Goal: Contribute content: Contribute content

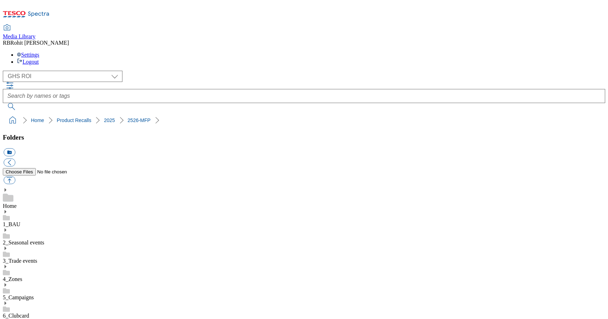
select select "flare-ghs-roi"
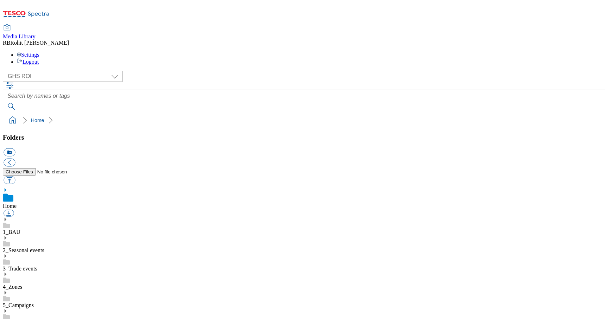
scroll to position [5, 0]
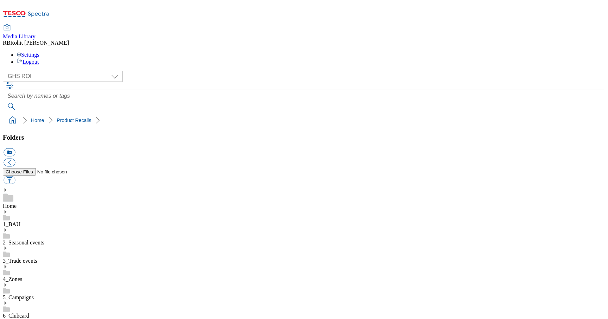
scroll to position [397, 0]
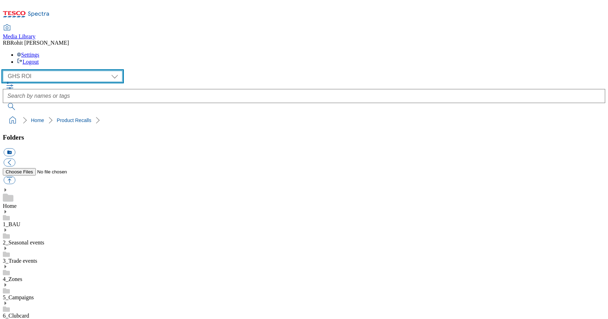
click at [49, 71] on select "Clubcard Marketing Clubcard ROI Dotcom UK GHS Marketing UK GHS ROI Realfood Tes…" at bounding box center [63, 76] width 120 height 11
select select "flare-homepage"
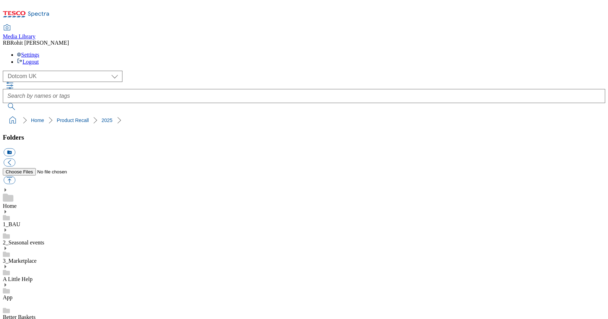
scroll to position [830, 0]
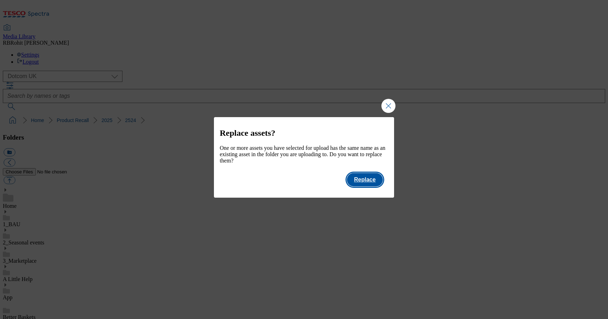
click at [375, 181] on button "Replace" at bounding box center [365, 179] width 36 height 13
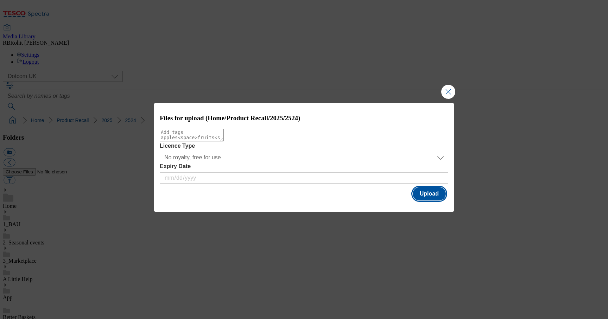
click at [426, 190] on button "Upload" at bounding box center [428, 193] width 33 height 13
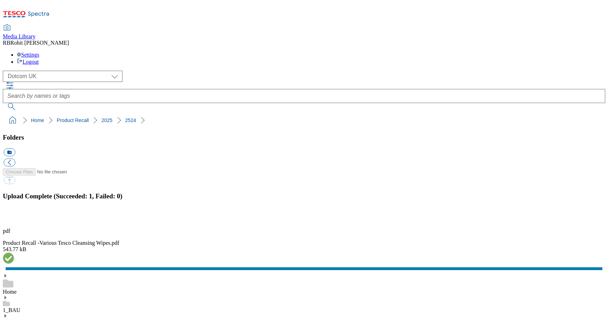
click at [51, 273] on div "Home" at bounding box center [304, 284] width 602 height 22
click at [14, 215] on button "button" at bounding box center [9, 218] width 11 height 7
